Goal: Complete application form: Complete application form

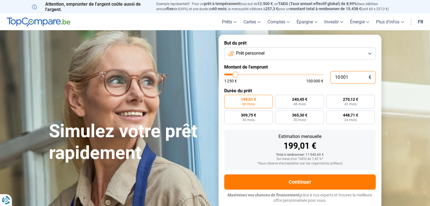
click at [351, 78] on input "10 001" at bounding box center [352, 77] width 45 height 12
type input "1 000"
type input "1250"
type input "100"
type input "1250"
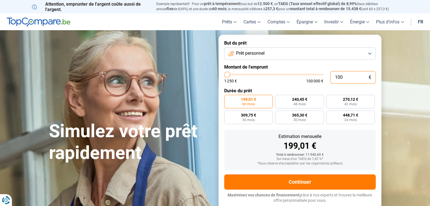
type input "10"
type input "1250"
type input "1"
type input "1250"
type input "0"
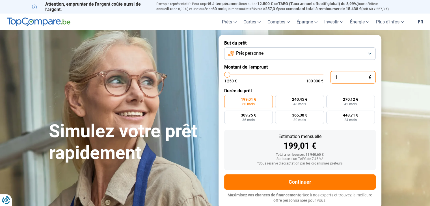
type input "1250"
type input "1 250"
type input "1250"
radio input "true"
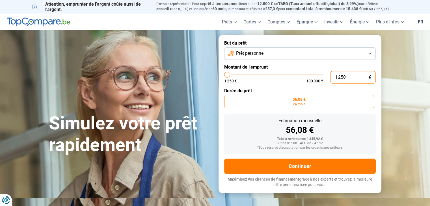
click at [351, 78] on input "1 250" at bounding box center [352, 77] width 45 height 12
type input "125"
type input "1250"
type input "12"
type input "1250"
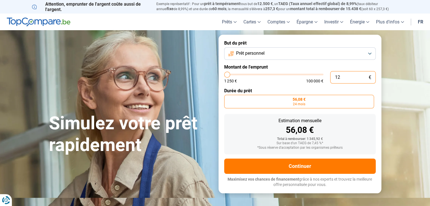
type input "1"
type input "1250"
type input "0"
type input "1250"
type input "1"
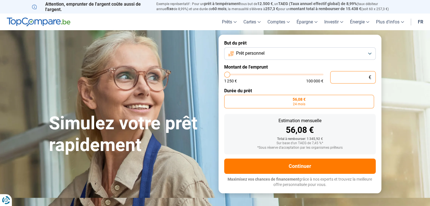
type input "1250"
type input "15"
type input "1250"
type input "150"
type input "1250"
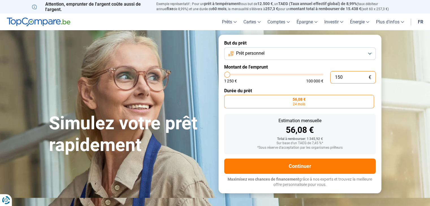
type input "1 500"
type input "1500"
type input "15 000"
type input "15000"
radio input "false"
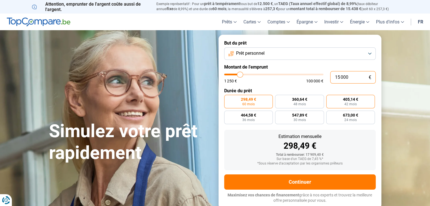
type input "15 000"
click at [346, 103] on span "42 mois" at bounding box center [350, 104] width 12 height 3
click at [330, 99] on input "405,14 € 42 mois" at bounding box center [328, 97] width 4 height 4
radio input "true"
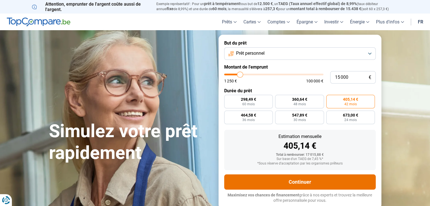
click at [328, 180] on button "Continuer" at bounding box center [299, 182] width 151 height 15
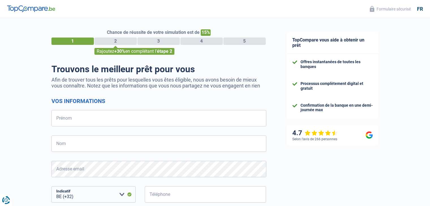
select select "32"
